Goal: Transaction & Acquisition: Purchase product/service

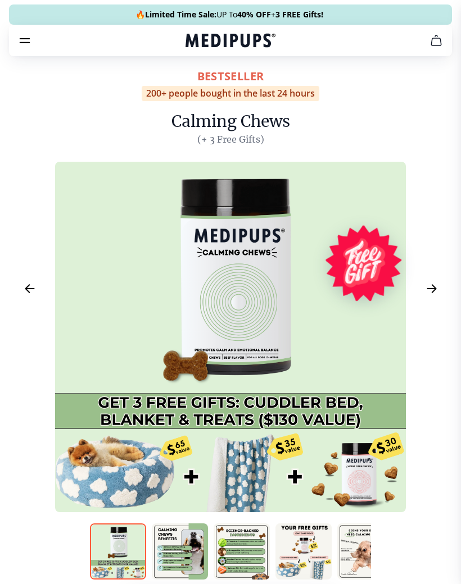
click at [437, 295] on icon "Next Image" at bounding box center [431, 289] width 13 height 14
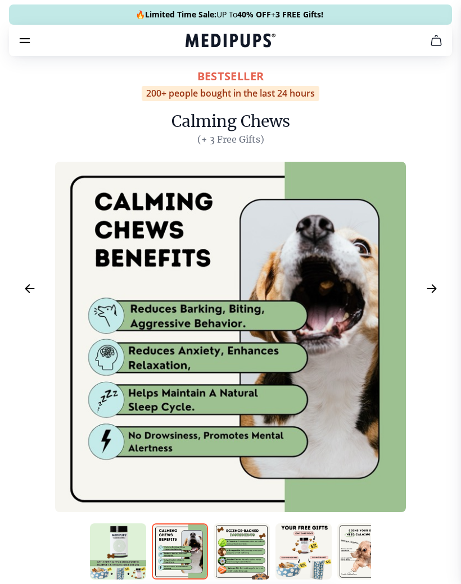
click at [431, 292] on icon "Next Image" at bounding box center [431, 289] width 13 height 14
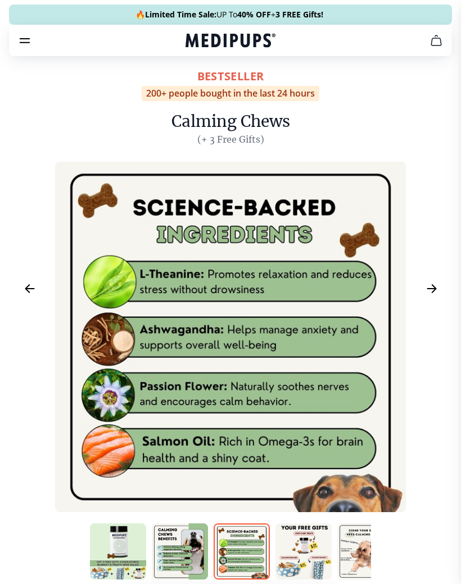
click at [435, 292] on icon "Next Image" at bounding box center [431, 289] width 13 height 14
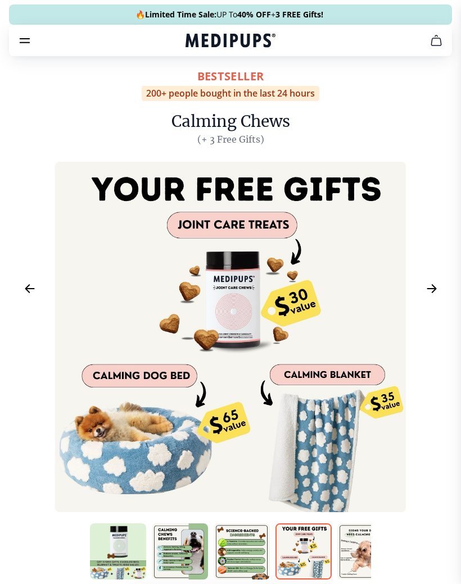
click at [435, 290] on icon "Next Image" at bounding box center [431, 289] width 8 height 8
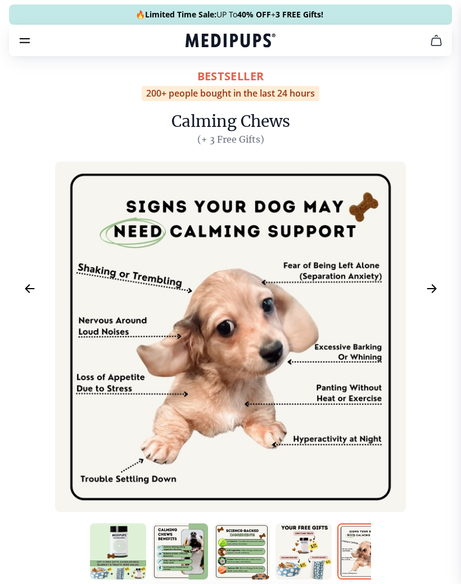
click at [434, 286] on icon "Next Image" at bounding box center [431, 289] width 13 height 14
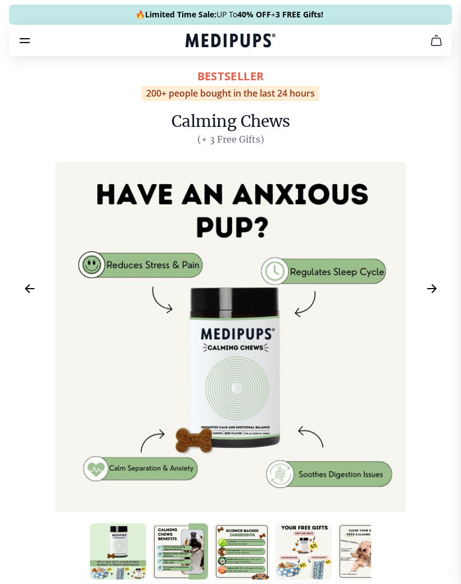
click at [425, 293] on icon "Next Image" at bounding box center [431, 289] width 13 height 14
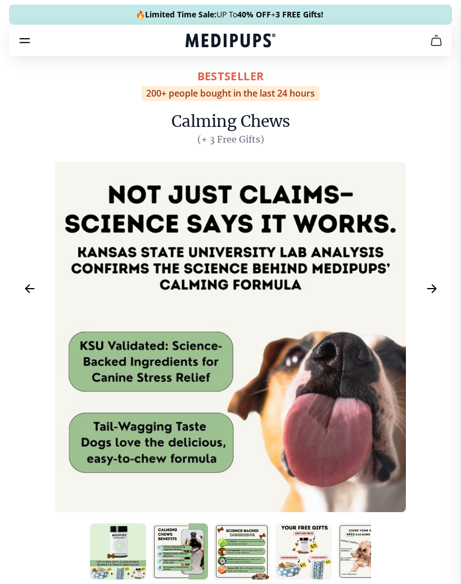
click at [434, 292] on icon "Next Image" at bounding box center [431, 289] width 13 height 14
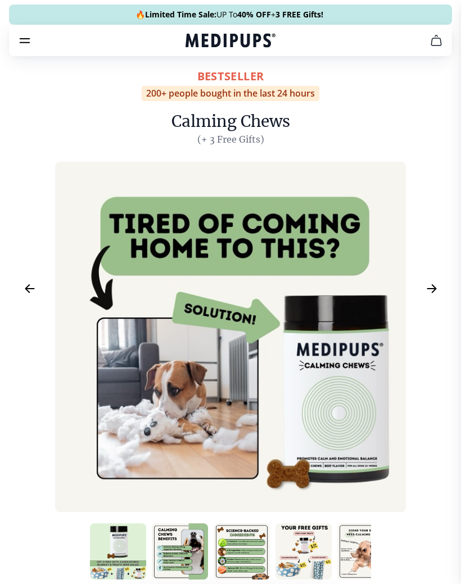
click at [426, 294] on icon "Next Image" at bounding box center [431, 289] width 13 height 14
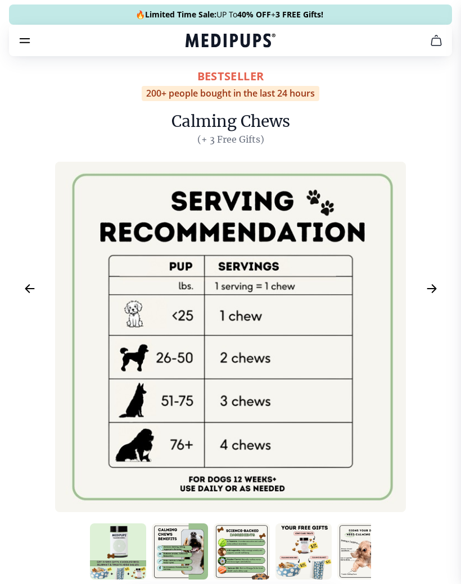
click at [431, 294] on icon "Next Image" at bounding box center [431, 289] width 13 height 14
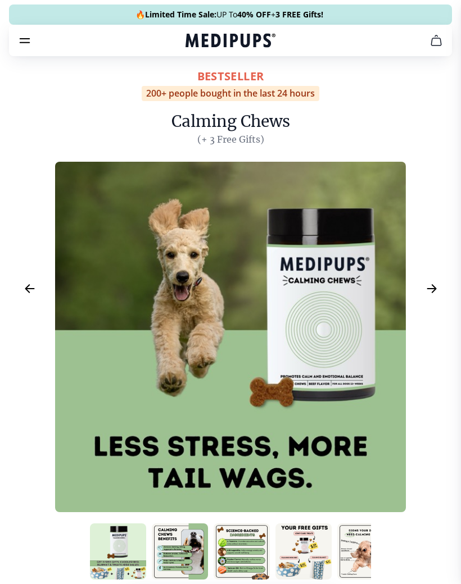
click at [430, 291] on icon "Next Image" at bounding box center [431, 289] width 13 height 14
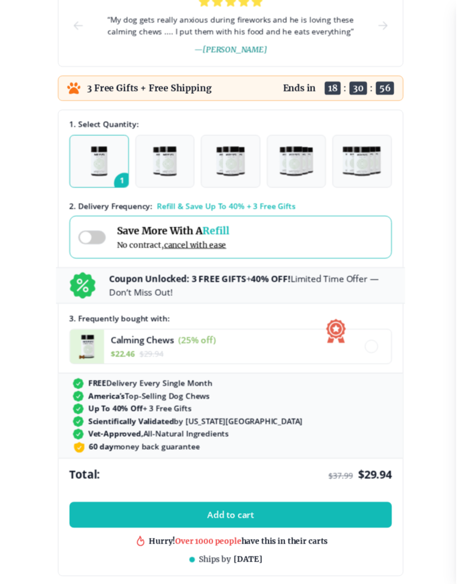
scroll to position [689, 0]
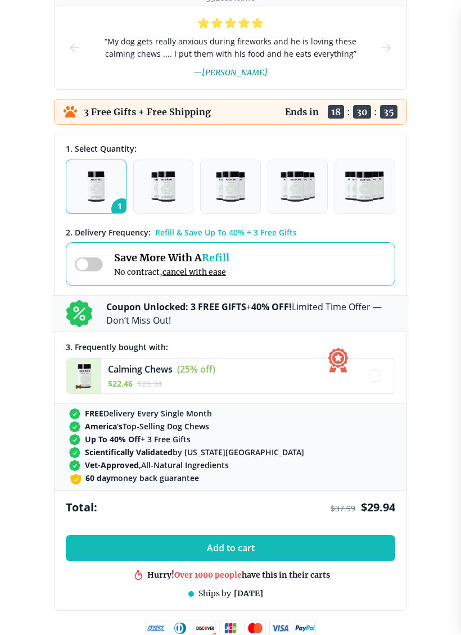
click at [357, 543] on button "Add to cart" at bounding box center [230, 548] width 329 height 26
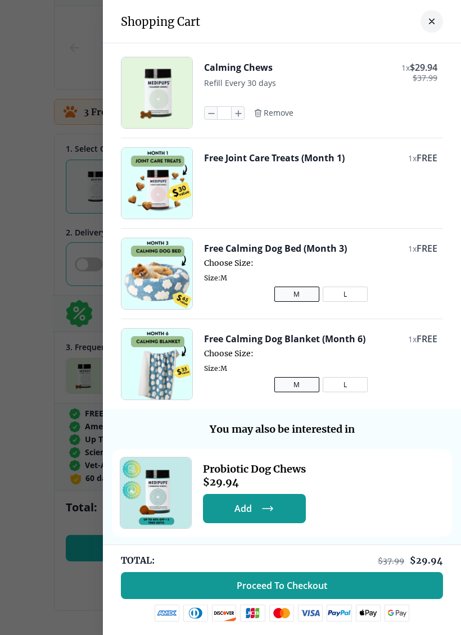
click at [345, 293] on button "L" at bounding box center [344, 293] width 45 height 15
click at [413, 503] on div "Probiotic Dog Chews $ 29.94 Add Add" at bounding box center [282, 493] width 340 height 88
click at [433, 13] on button "close-cart" at bounding box center [431, 21] width 22 height 22
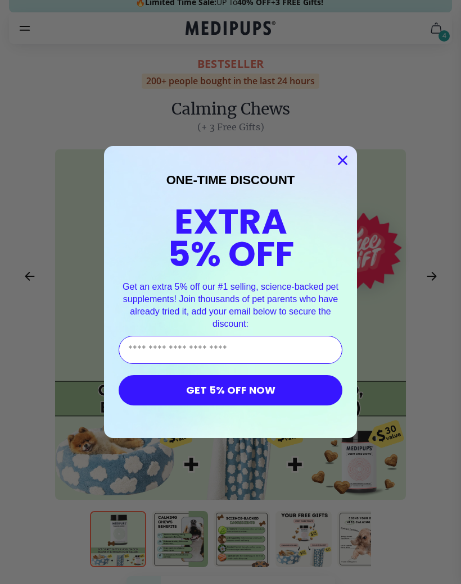
scroll to position [0, 0]
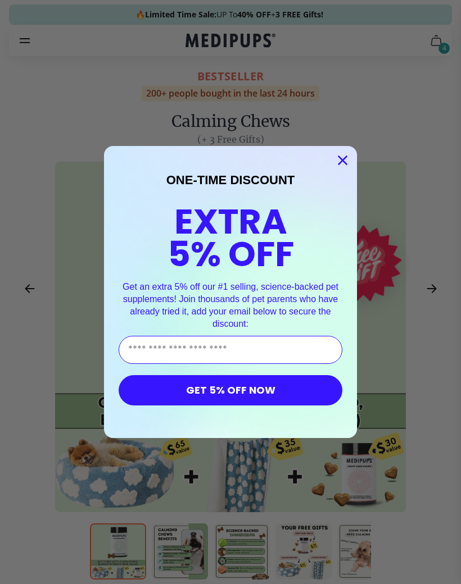
click at [350, 167] on icon "Close dialog" at bounding box center [343, 161] width 20 height 20
